Goal: Navigation & Orientation: Find specific page/section

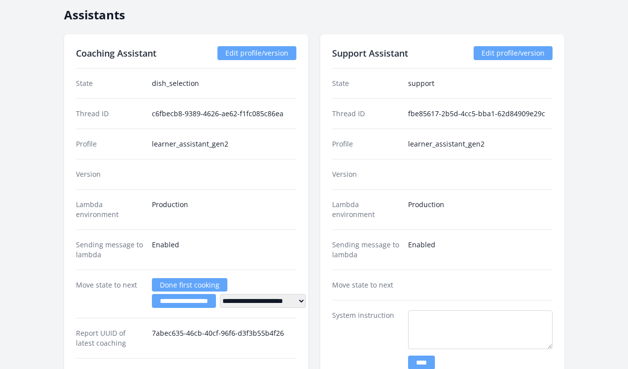
scroll to position [1495, 0]
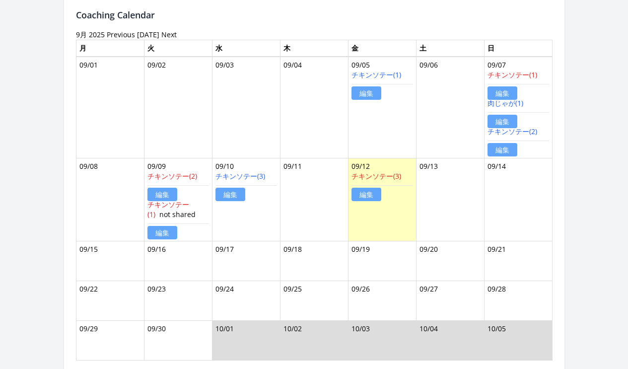
drag, startPoint x: 631, startPoint y: 268, endPoint x: 633, endPoint y: 178, distance: 89.4
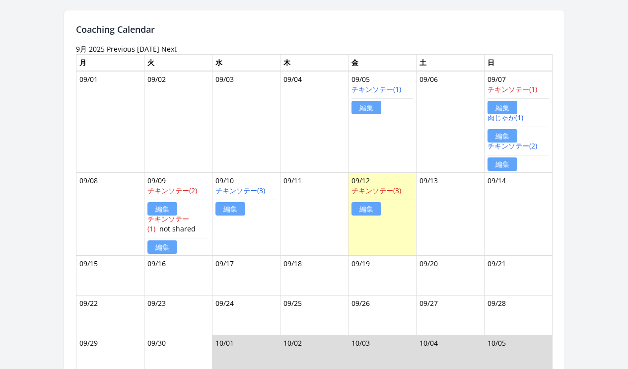
scroll to position [872, 0]
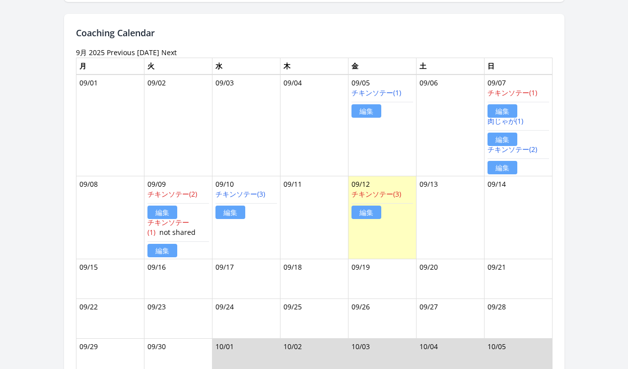
drag, startPoint x: 618, startPoint y: 161, endPoint x: 616, endPoint y: 143, distance: 19.0
click at [569, 143] on div "← Back to Learner List 大吾 菊池 ID: 1114 | jp | Joined 12日 ago Account Status Stat…" at bounding box center [314, 365] width 509 height 2390
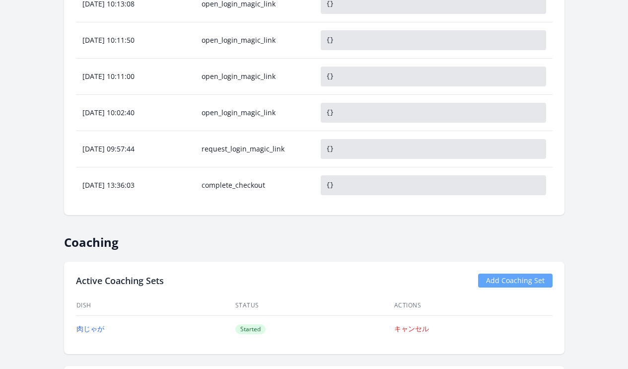
scroll to position [513, 0]
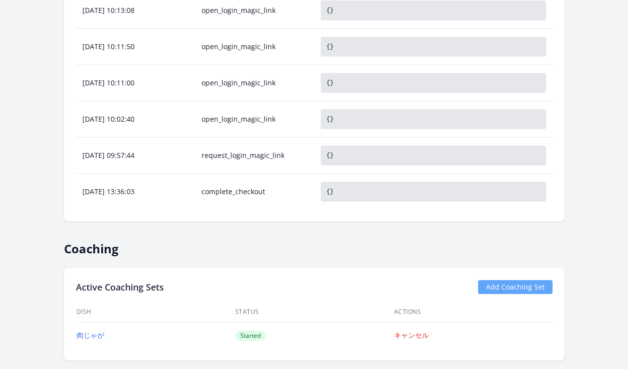
drag, startPoint x: 631, startPoint y: 158, endPoint x: 606, endPoint y: 106, distance: 57.5
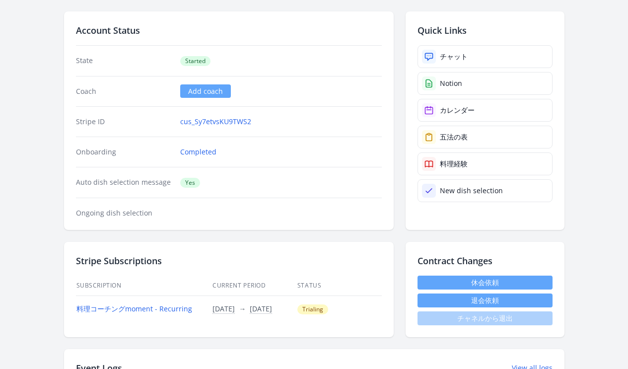
scroll to position [73, 0]
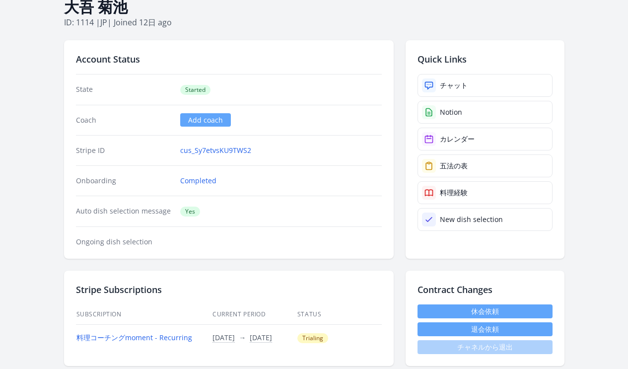
drag, startPoint x: 574, startPoint y: 43, endPoint x: 397, endPoint y: 43, distance: 176.8
click at [397, 43] on div "Account Status State Started Coach Add coach Stripe ID cus_Sy7etvsKU9TWS2 Onboa…" at bounding box center [314, 149] width 501 height 218
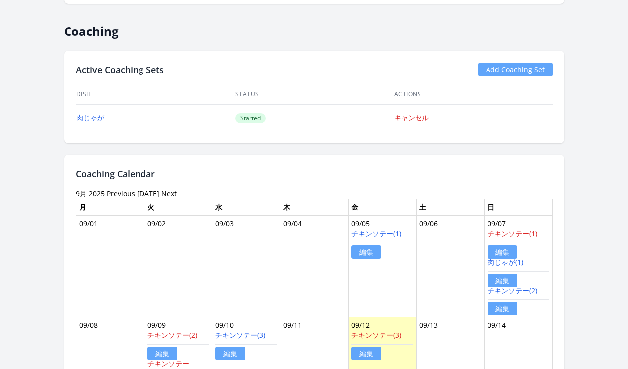
scroll to position [733, 0]
